Goal: Information Seeking & Learning: Learn about a topic

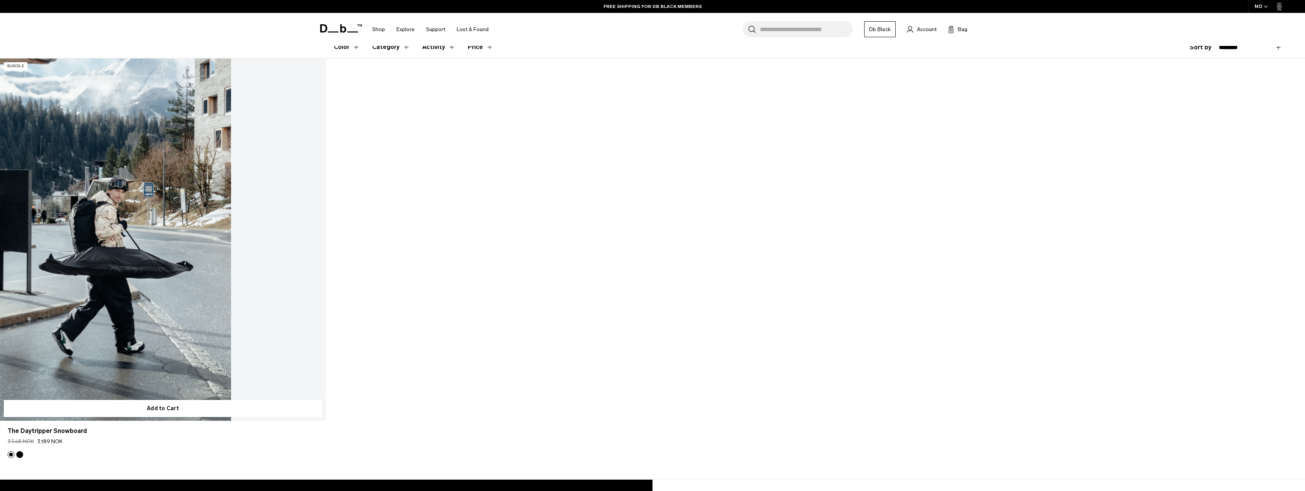
scroll to position [212, 0]
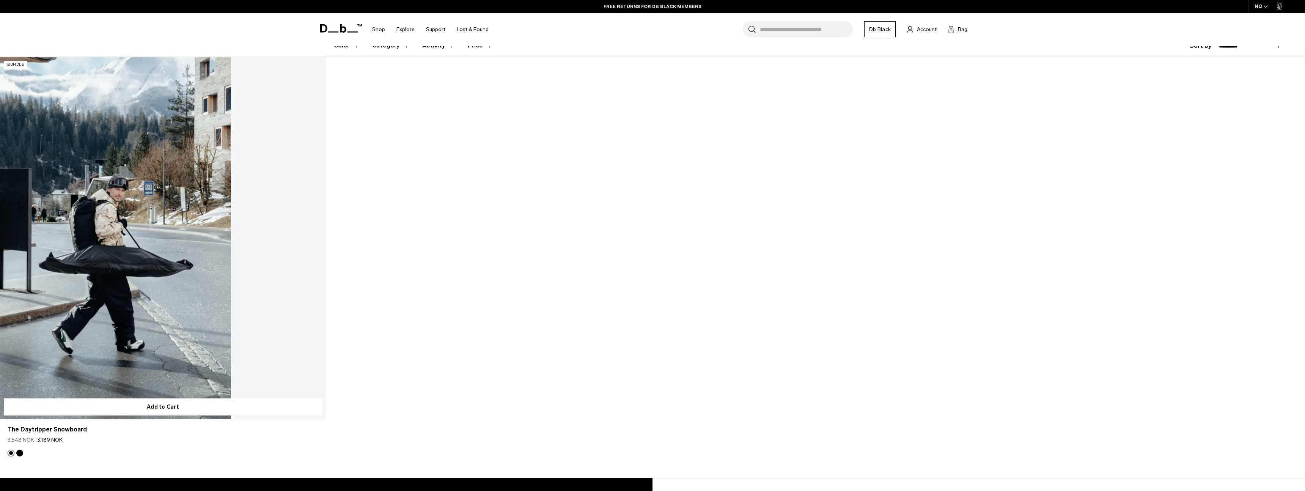
click at [175, 238] on link "The Daytripper Snowboard" at bounding box center [163, 238] width 326 height 362
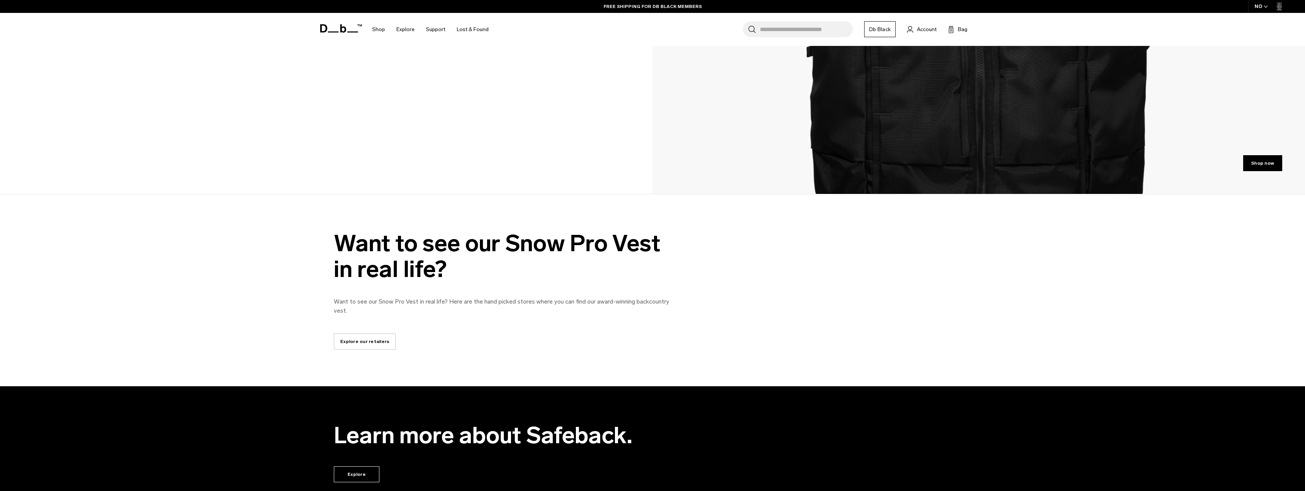
scroll to position [2715, 0]
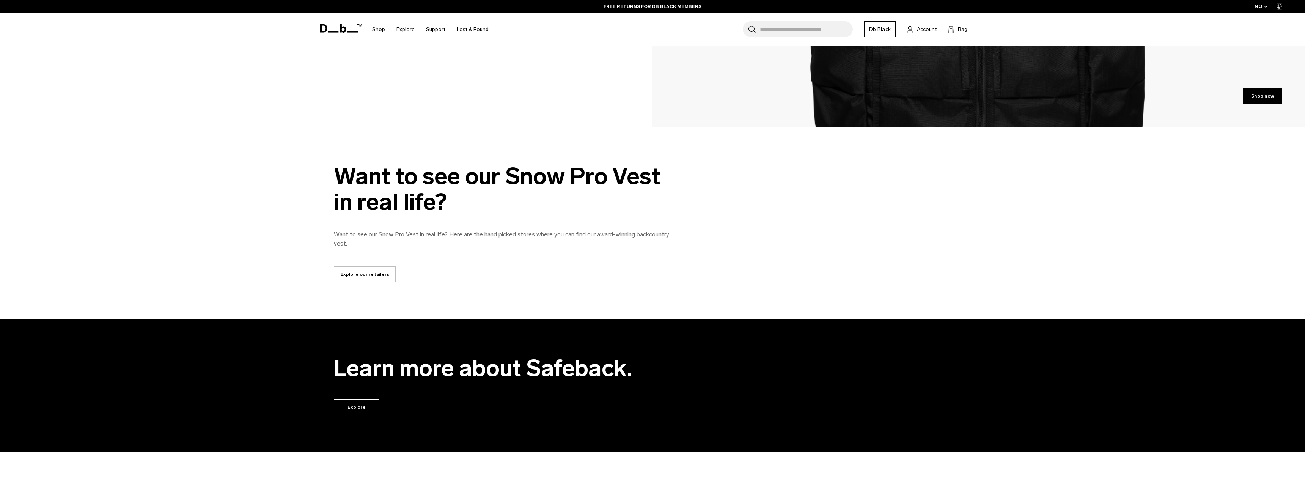
click at [591, 129] on div "Want to see our Snow Pro Vest in real life? Want to see our Snow Pro Vest in re…" at bounding box center [652, 223] width 1305 height 192
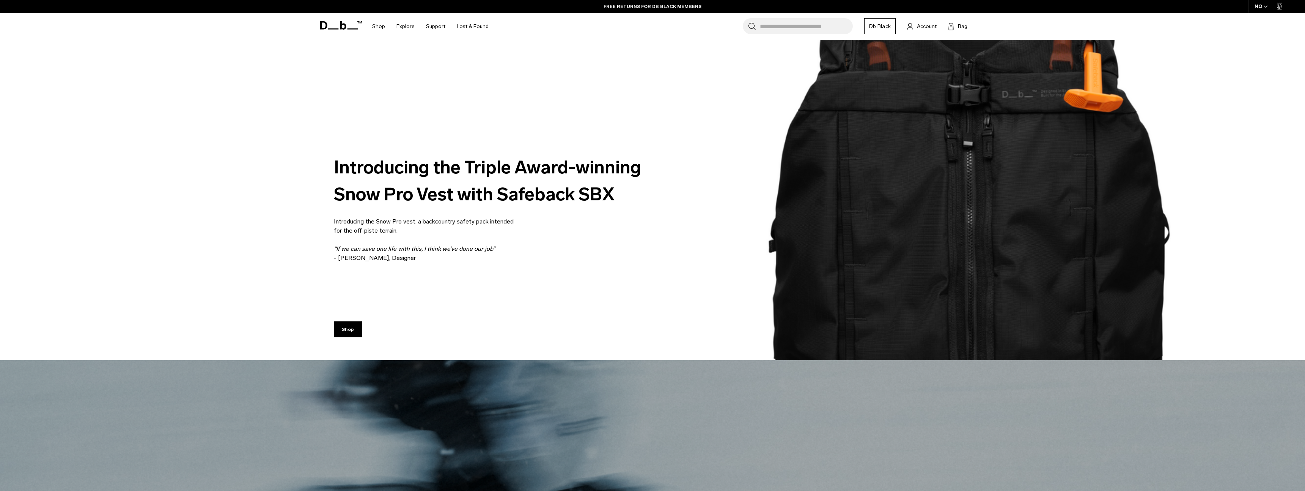
scroll to position [0, 0]
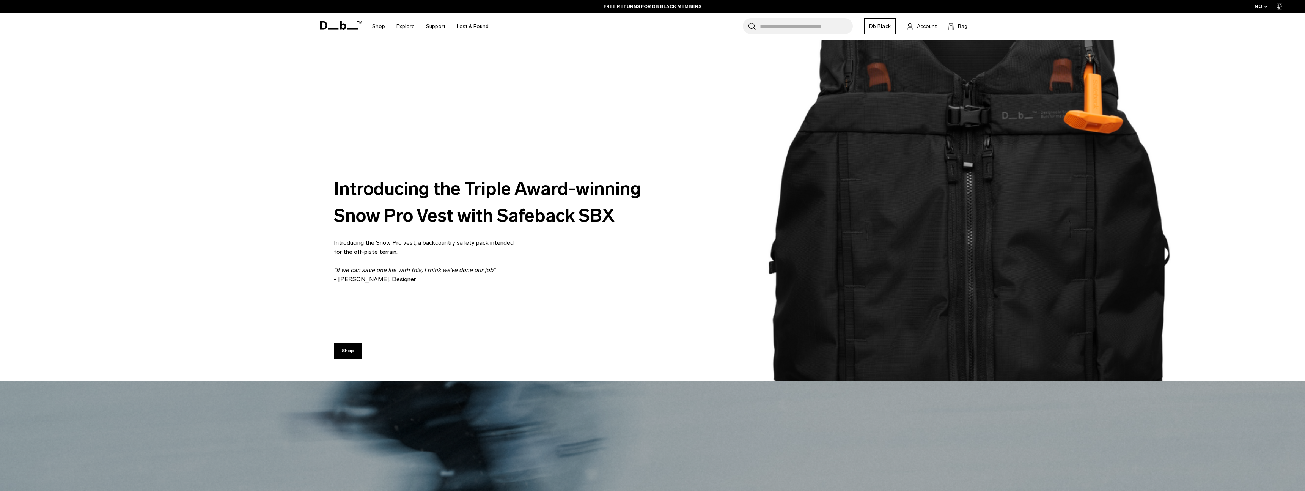
click at [590, 121] on div "Introducing the Triple Award-winning Snow Pro Vest with Safeback SBX Introducin…" at bounding box center [652, 211] width 637 height 192
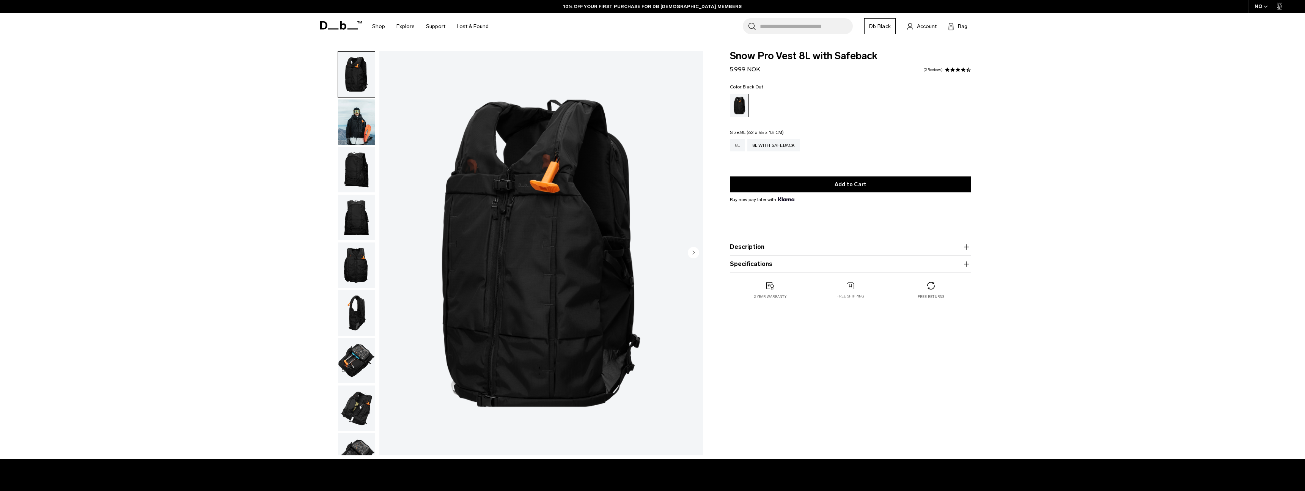
click at [738, 146] on div "8L" at bounding box center [737, 145] width 15 height 12
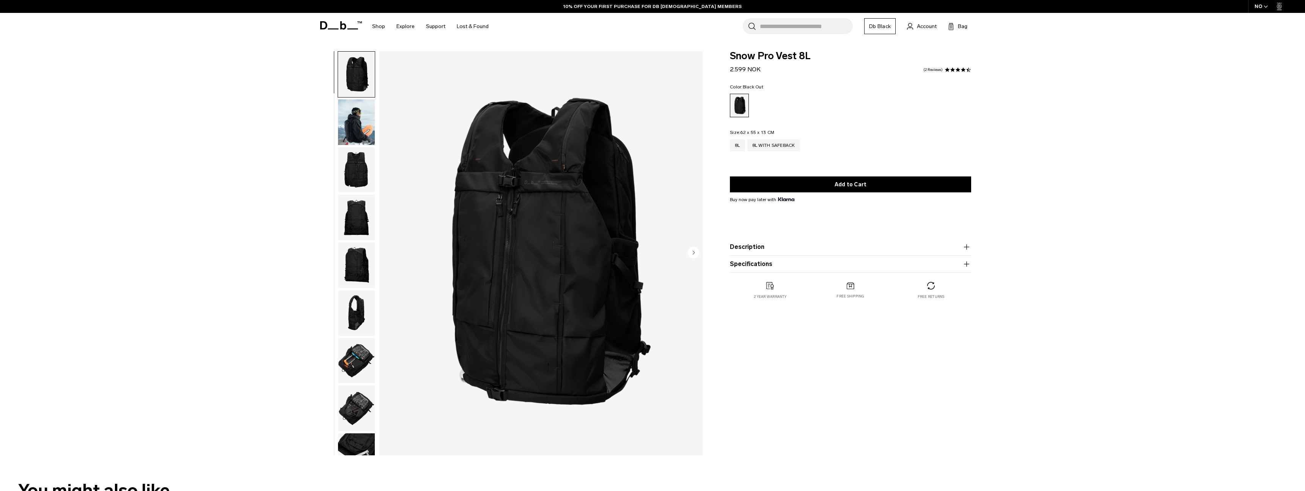
click at [360, 129] on img "button" at bounding box center [356, 122] width 37 height 46
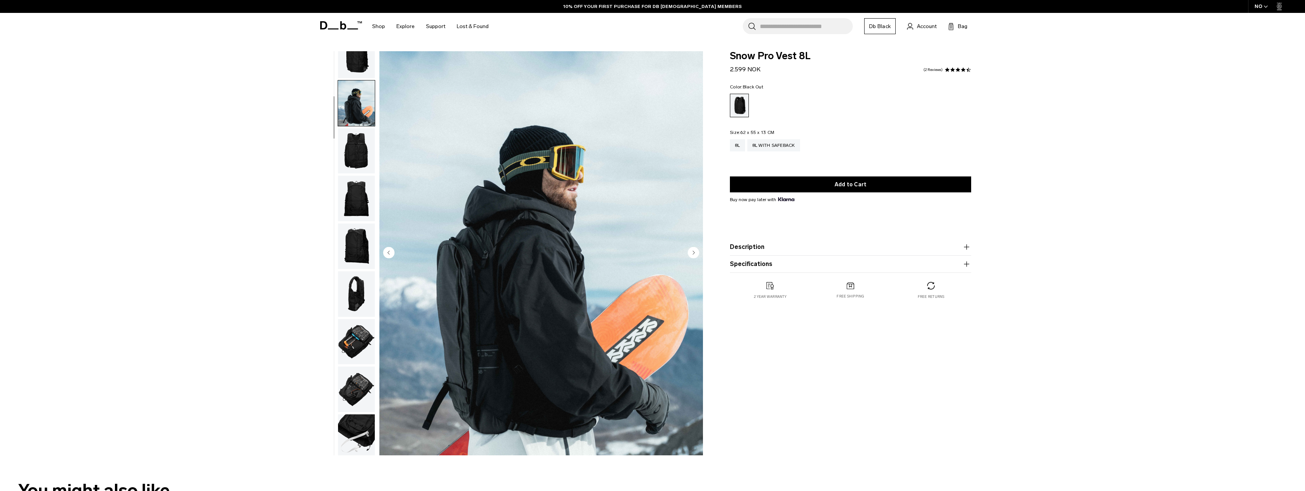
scroll to position [24, 0]
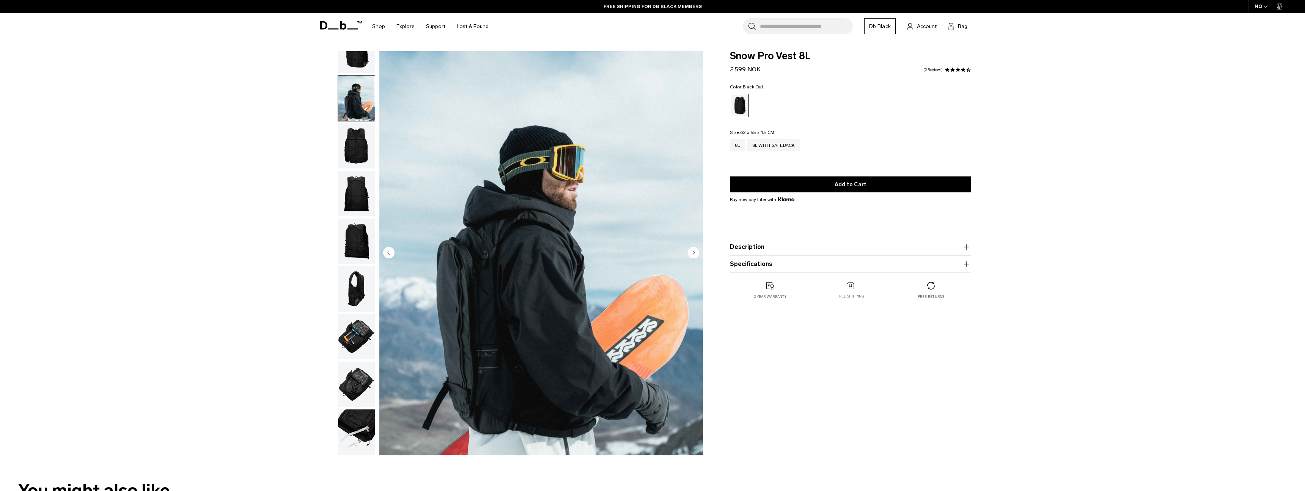
click at [356, 133] on img "button" at bounding box center [356, 146] width 37 height 46
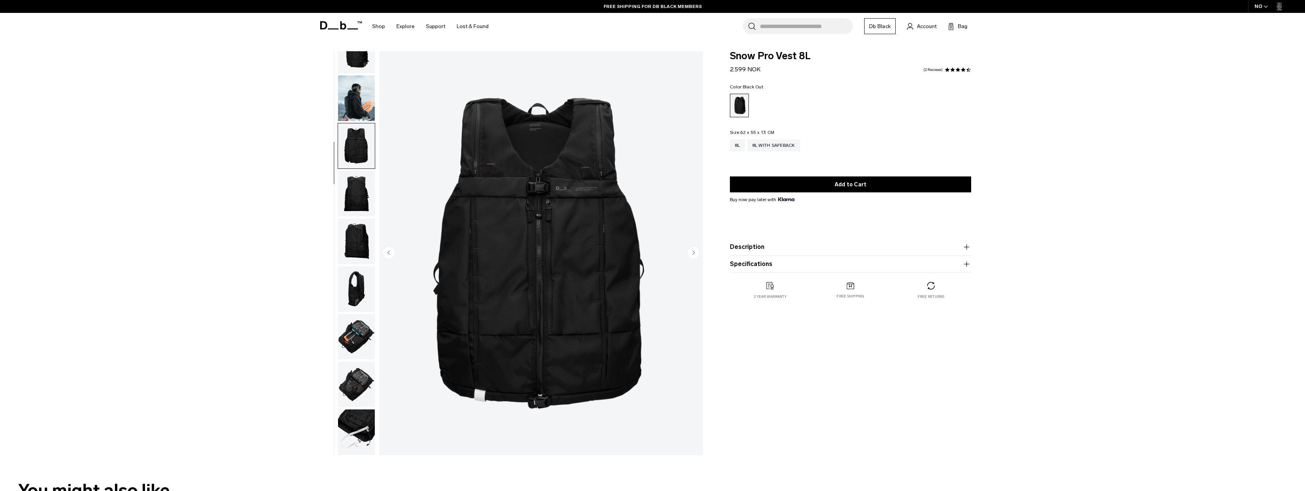
click at [356, 105] on img "button" at bounding box center [356, 99] width 37 height 46
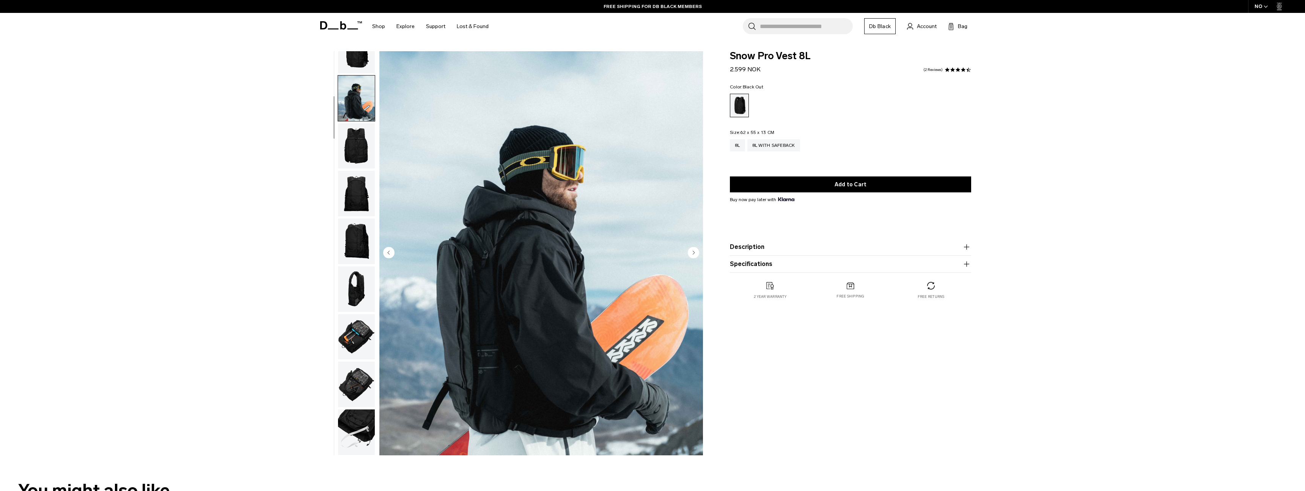
click at [356, 105] on img "button" at bounding box center [356, 99] width 37 height 46
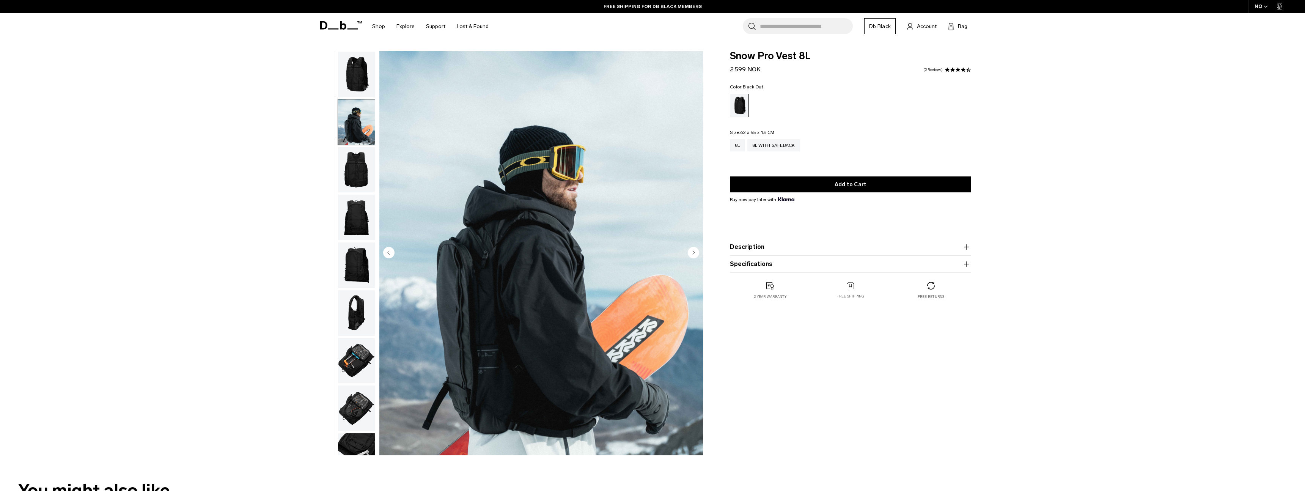
click at [360, 71] on img "button" at bounding box center [356, 75] width 37 height 46
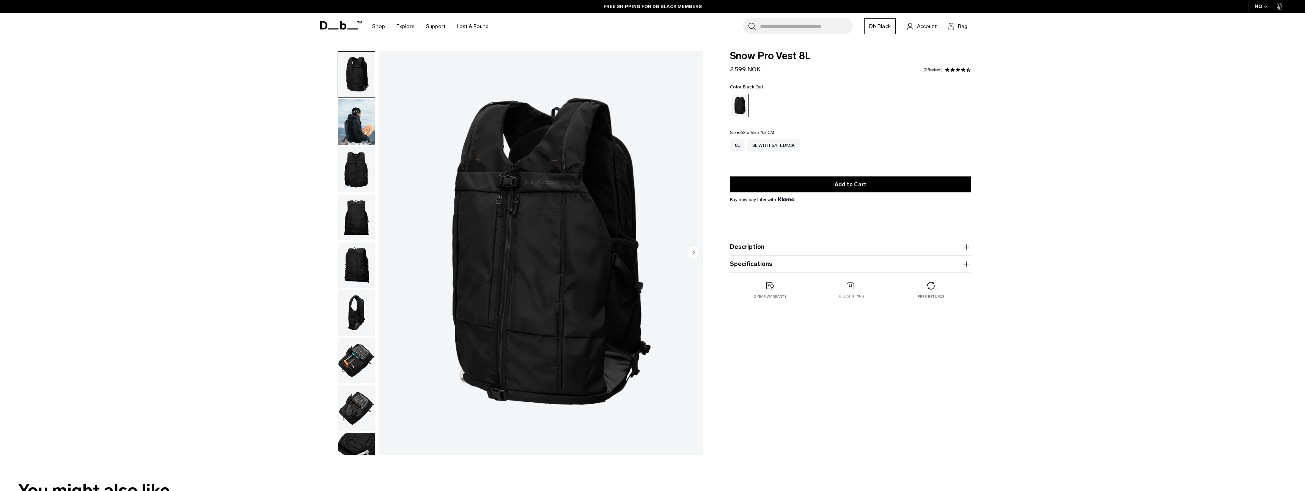
click at [353, 220] on img "button" at bounding box center [356, 218] width 37 height 46
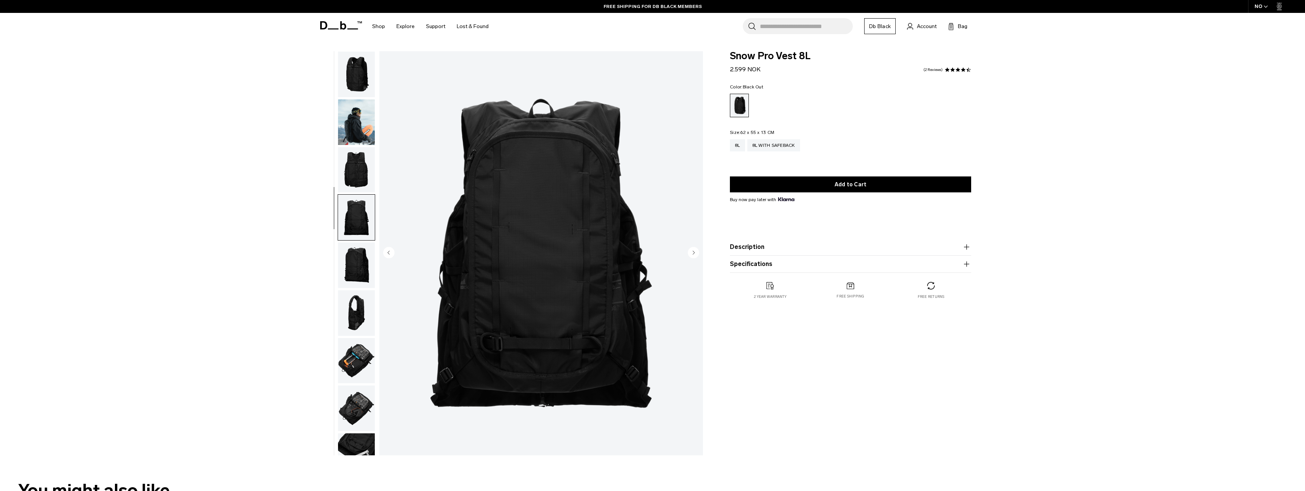
scroll to position [24, 0]
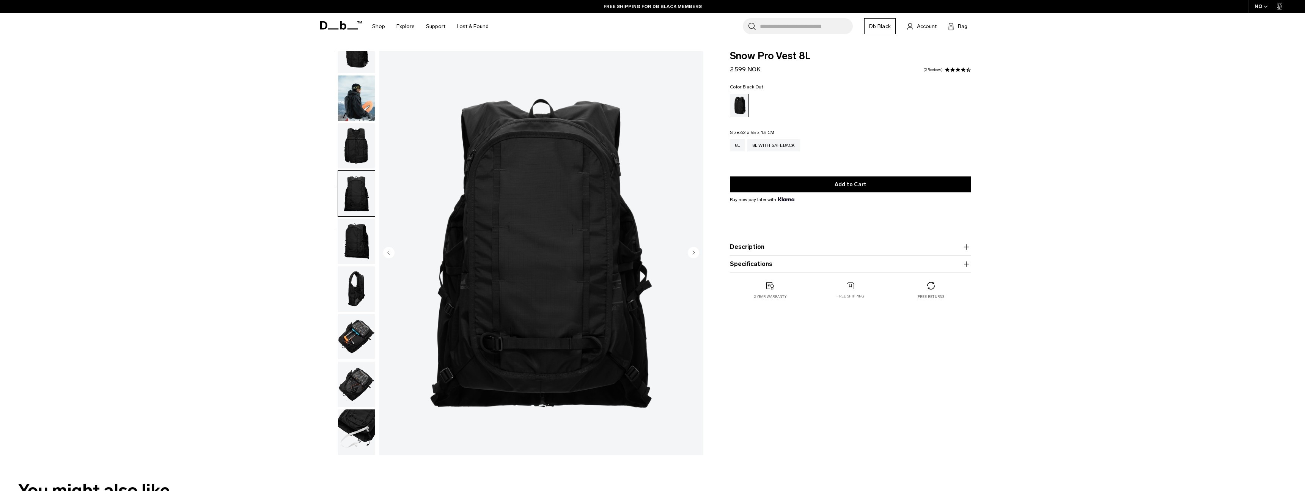
click at [355, 239] on img "button" at bounding box center [356, 242] width 37 height 46
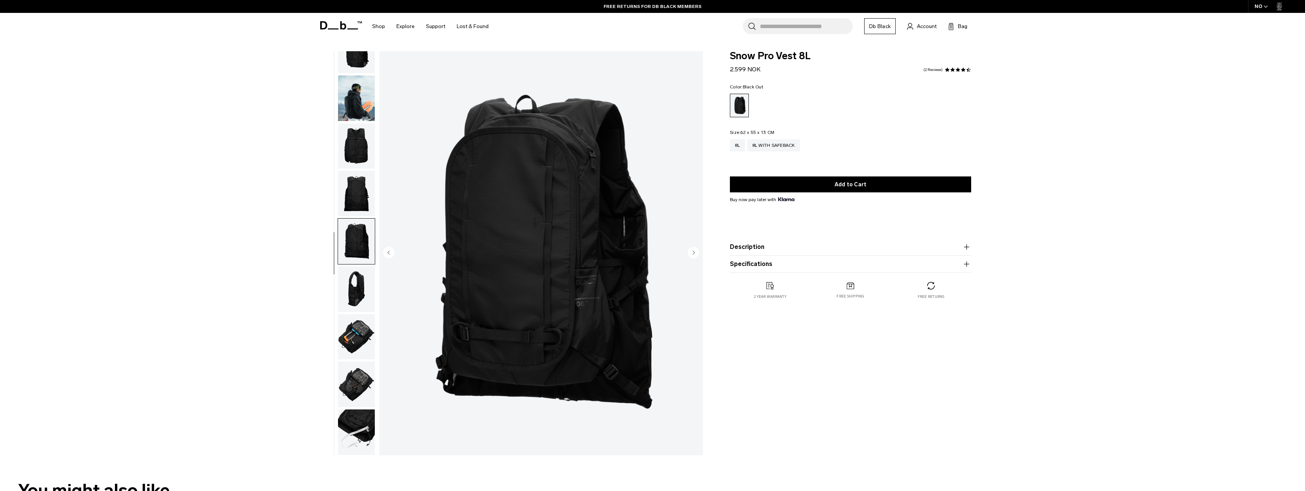
click at [358, 276] on img "button" at bounding box center [356, 289] width 37 height 46
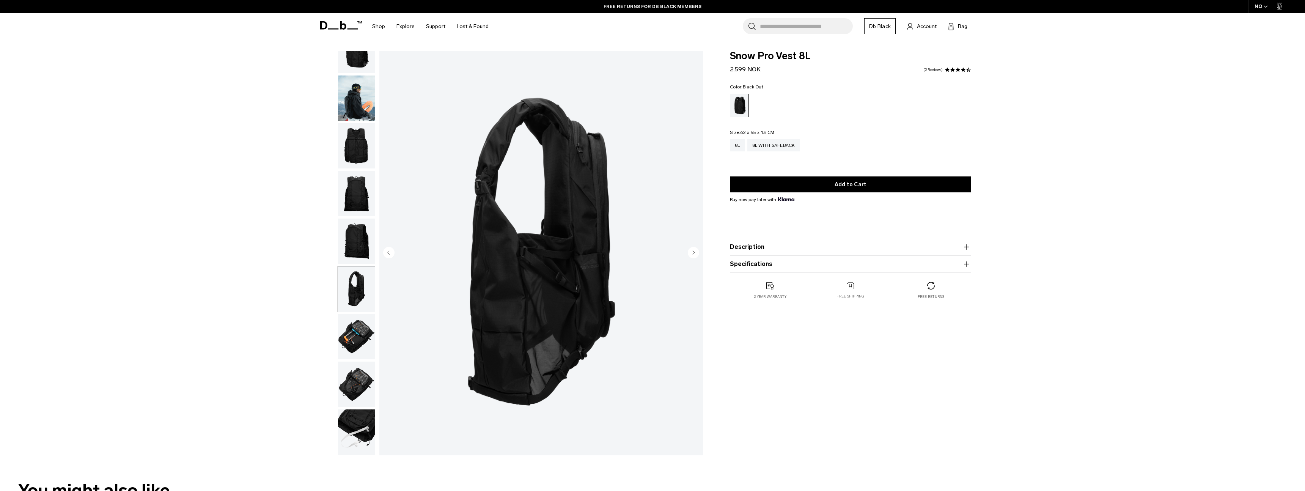
click at [356, 301] on img "button" at bounding box center [356, 289] width 37 height 46
click at [355, 333] on img "button" at bounding box center [356, 337] width 37 height 46
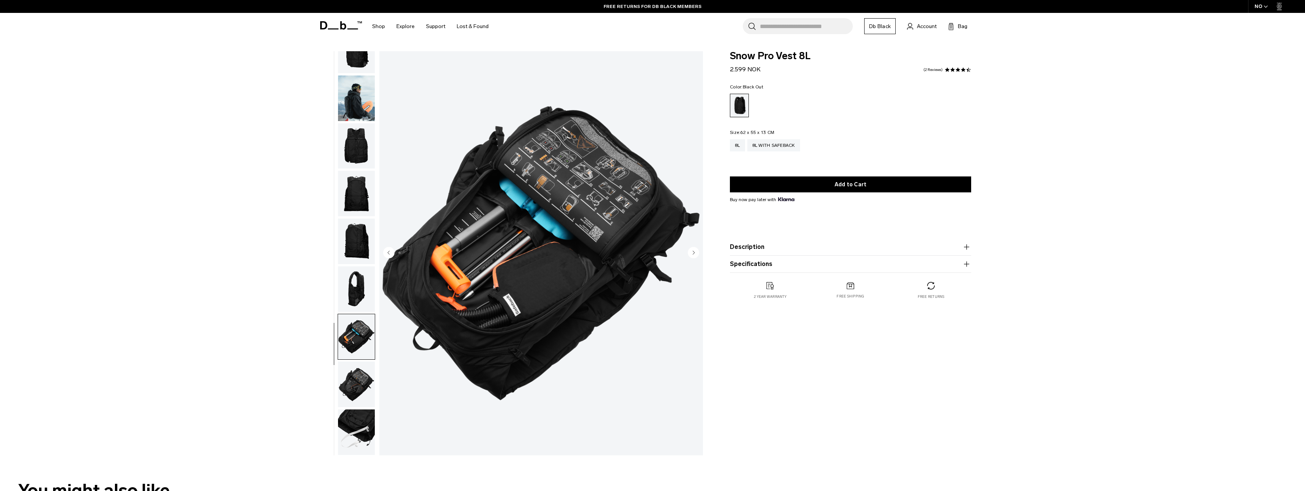
click at [355, 384] on img "button" at bounding box center [356, 385] width 37 height 46
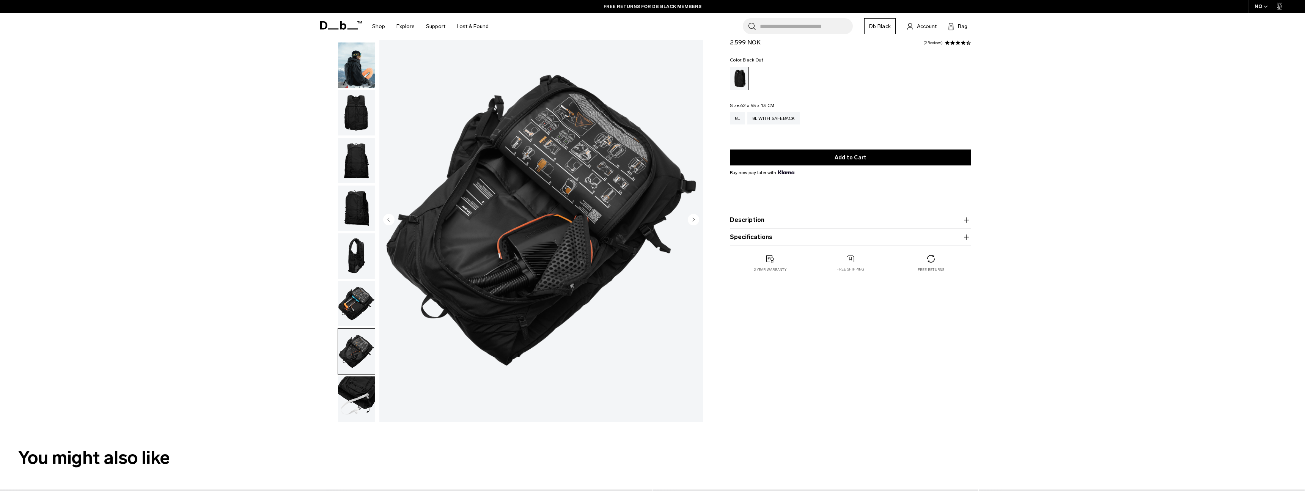
scroll to position [43, 0]
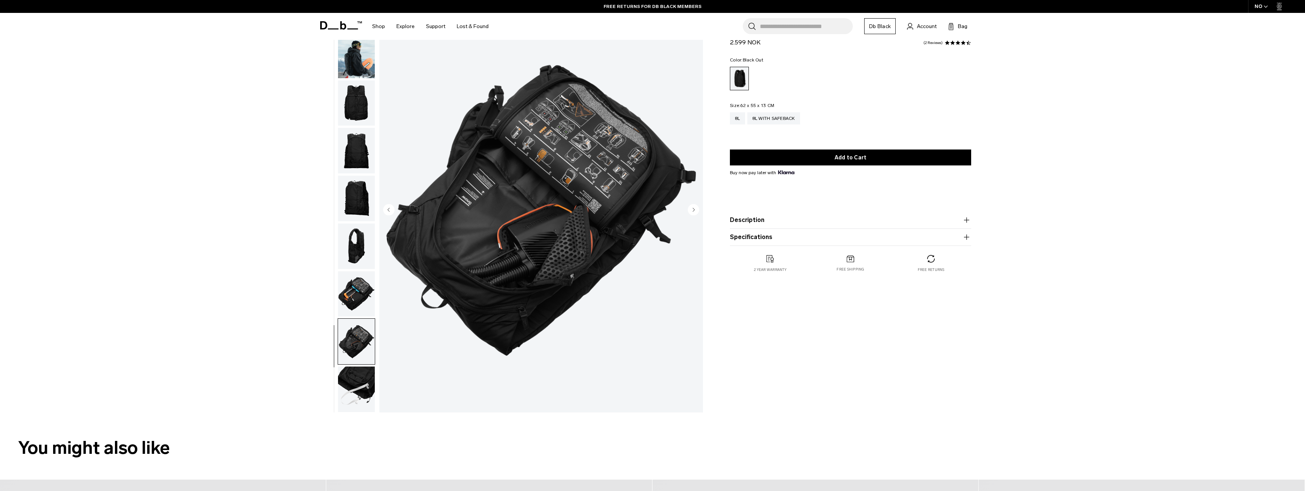
click at [353, 386] on img "button" at bounding box center [356, 390] width 37 height 46
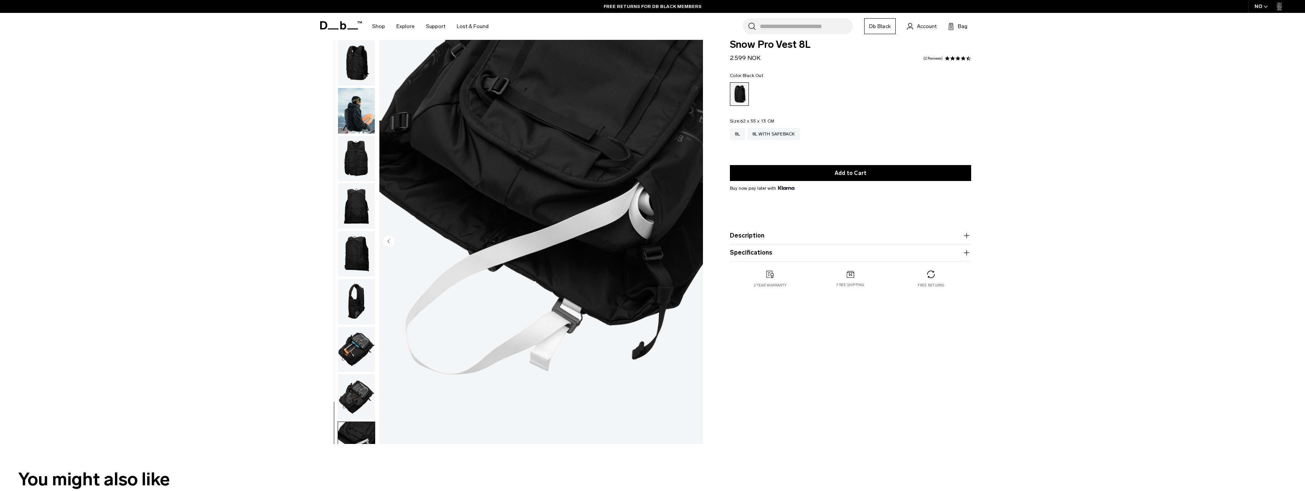
scroll to position [0, 0]
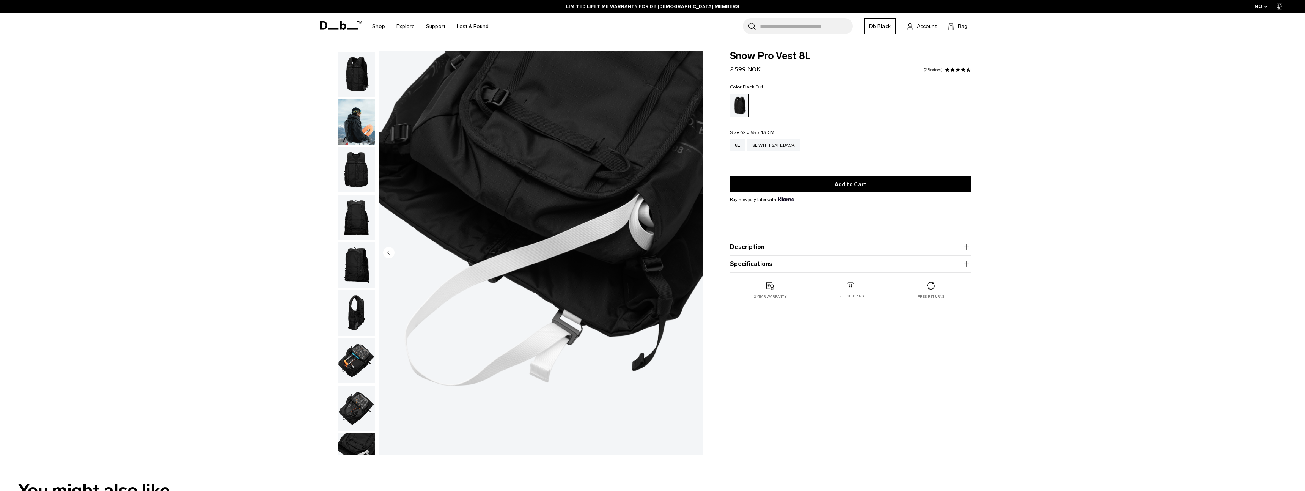
click at [352, 106] on img "button" at bounding box center [356, 122] width 37 height 46
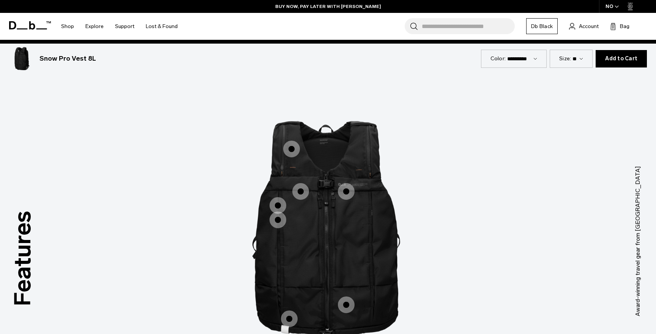
scroll to position [956, 0]
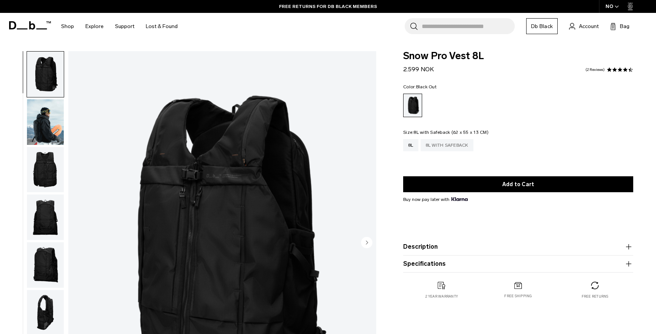
click at [458, 147] on div "8L with Safeback" at bounding box center [446, 145] width 53 height 12
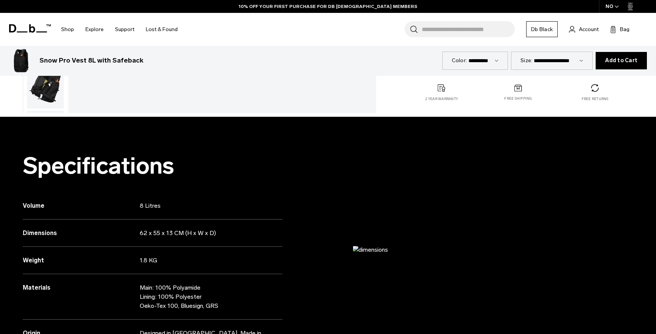
scroll to position [360, 0]
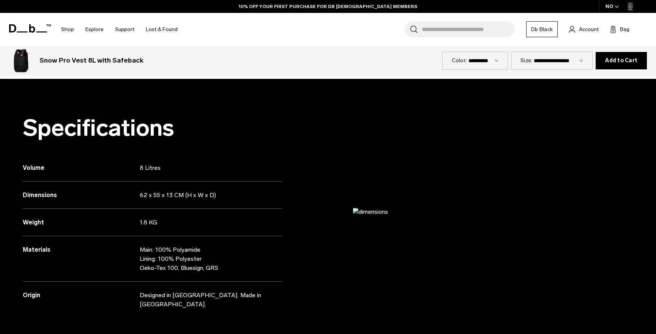
click at [375, 208] on img at bounding box center [491, 212] width 279 height 9
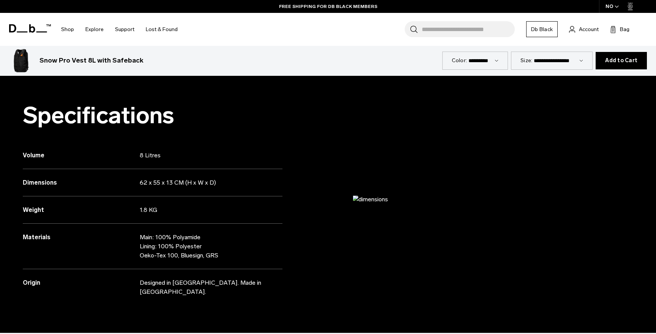
scroll to position [378, 0]
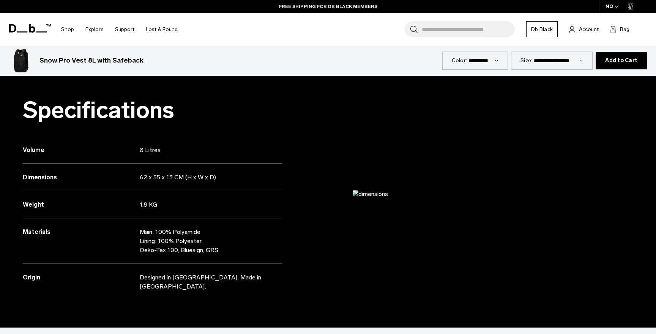
click at [366, 190] on img at bounding box center [491, 194] width 279 height 9
click at [374, 192] on img at bounding box center [491, 194] width 279 height 9
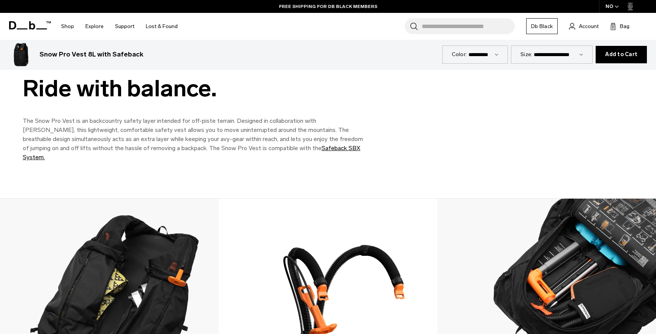
scroll to position [969, 0]
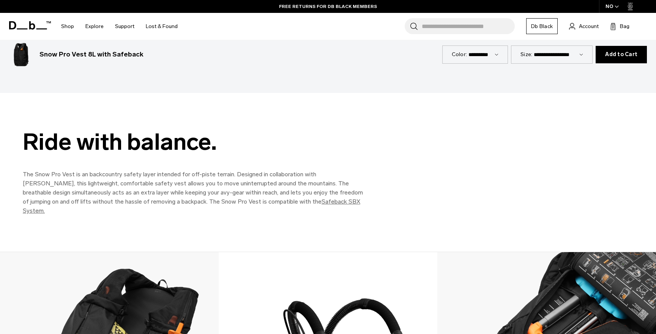
click at [318, 198] on link "Safeback SBX System." at bounding box center [191, 206] width 337 height 16
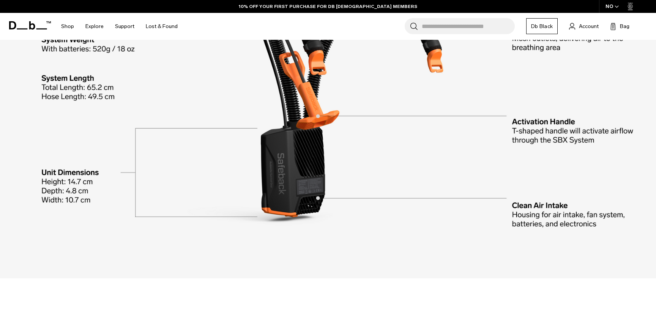
scroll to position [2577, 0]
